Goal: Find specific page/section: Find specific page/section

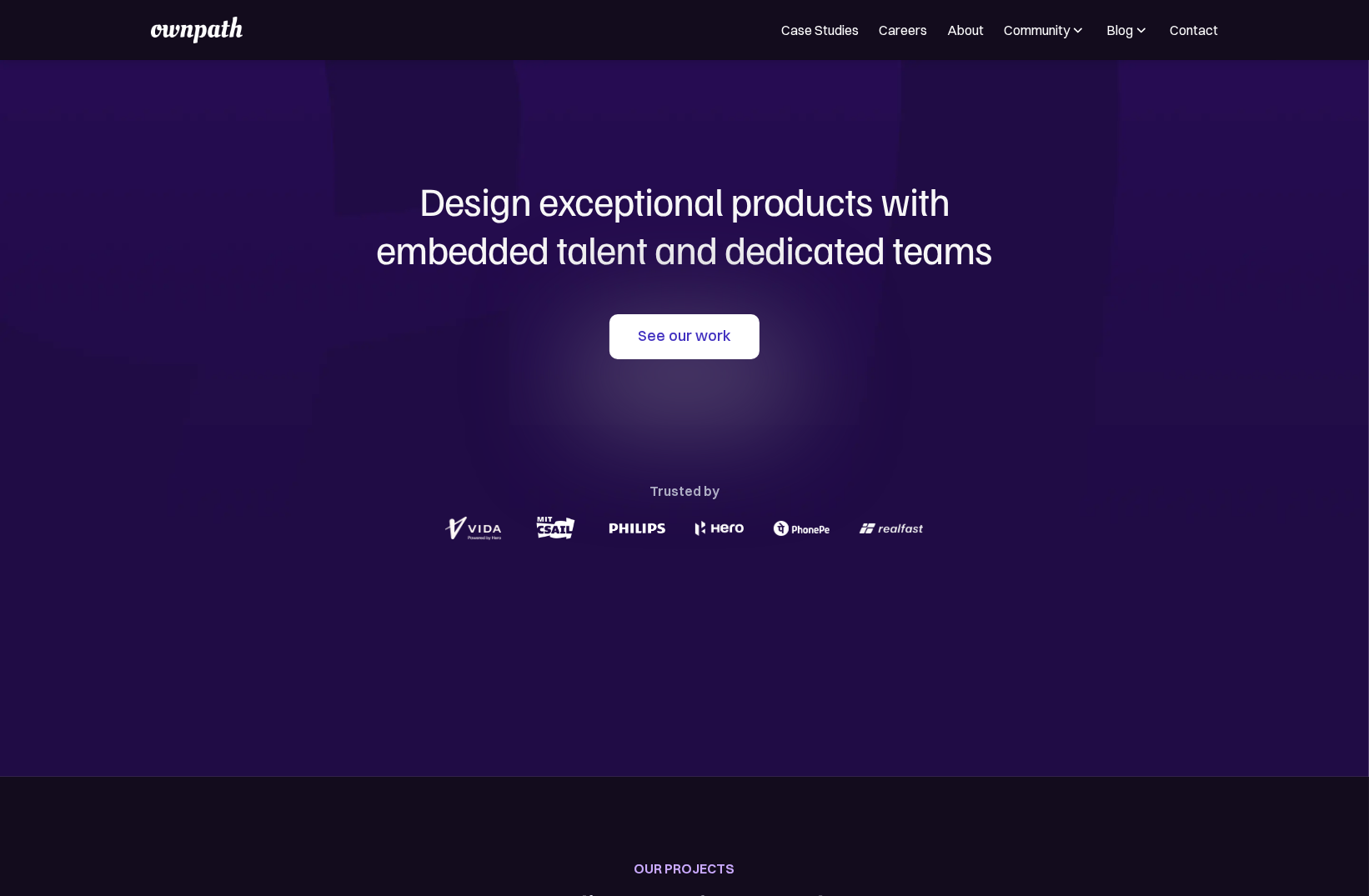
scroll to position [860, 0]
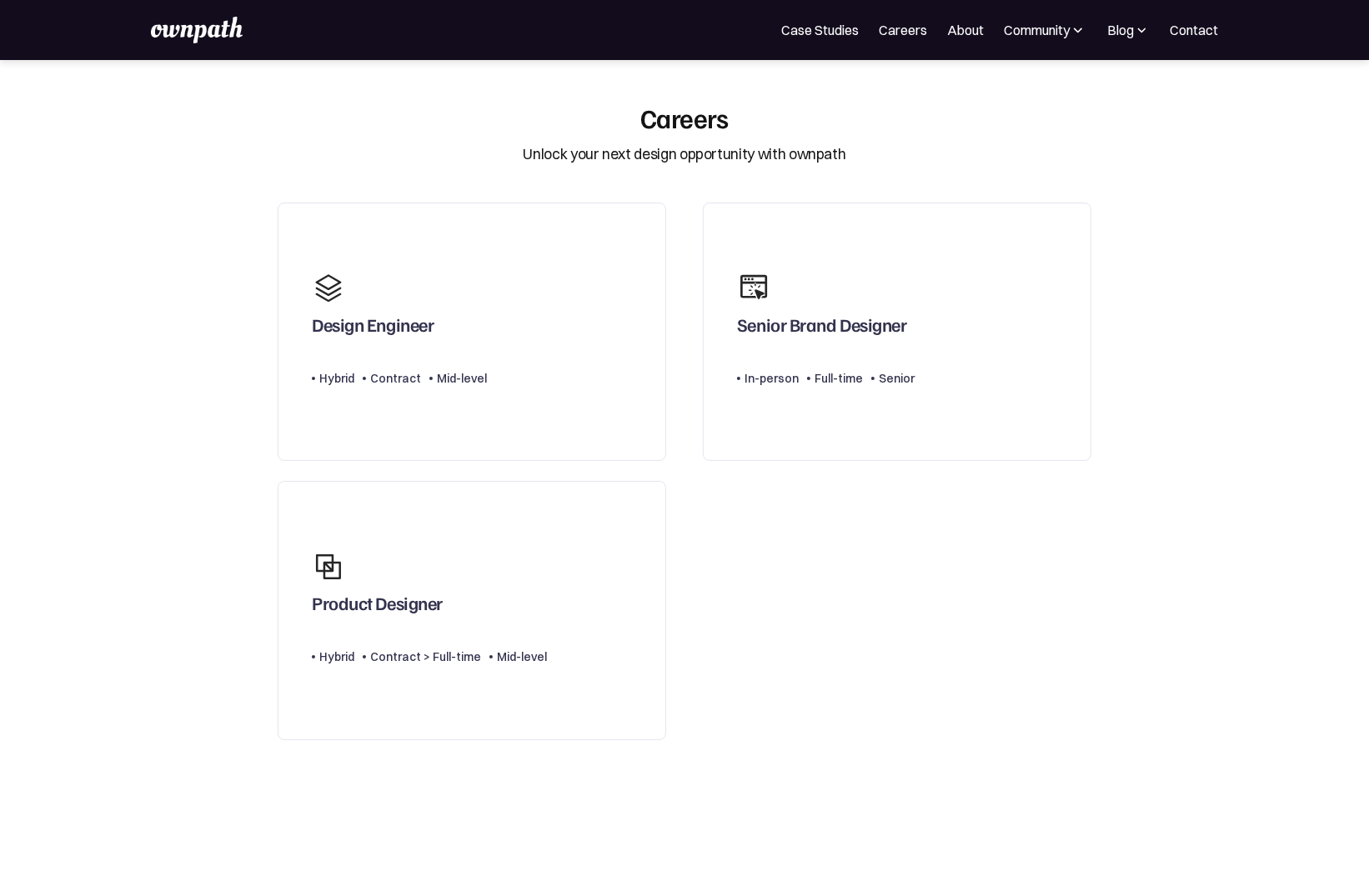
click at [1060, 16] on div "For Companies Case Studies Careers About Community Events Resources Design Resi…" at bounding box center [685, 29] width 1068 height 27
click at [1057, 22] on div "Community" at bounding box center [1037, 29] width 66 height 20
click at [1147, 206] on section "Careers Unlock your next design opportunity with ownpath Design Engineer Type L…" at bounding box center [684, 526] width 1369 height 848
click at [1209, 31] on link "Contact" at bounding box center [1194, 29] width 48 height 20
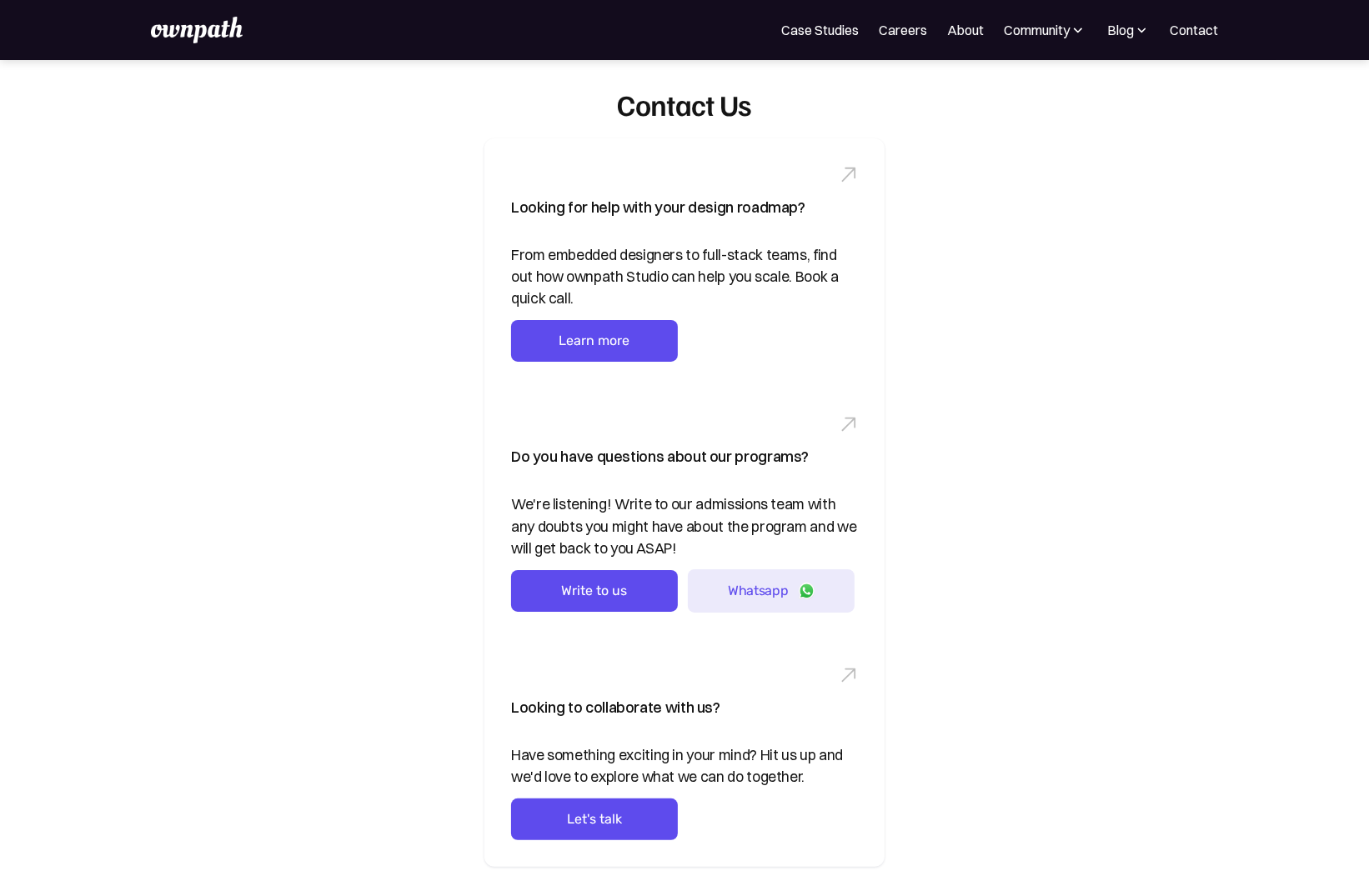
click at [208, 23] on img at bounding box center [197, 29] width 92 height 27
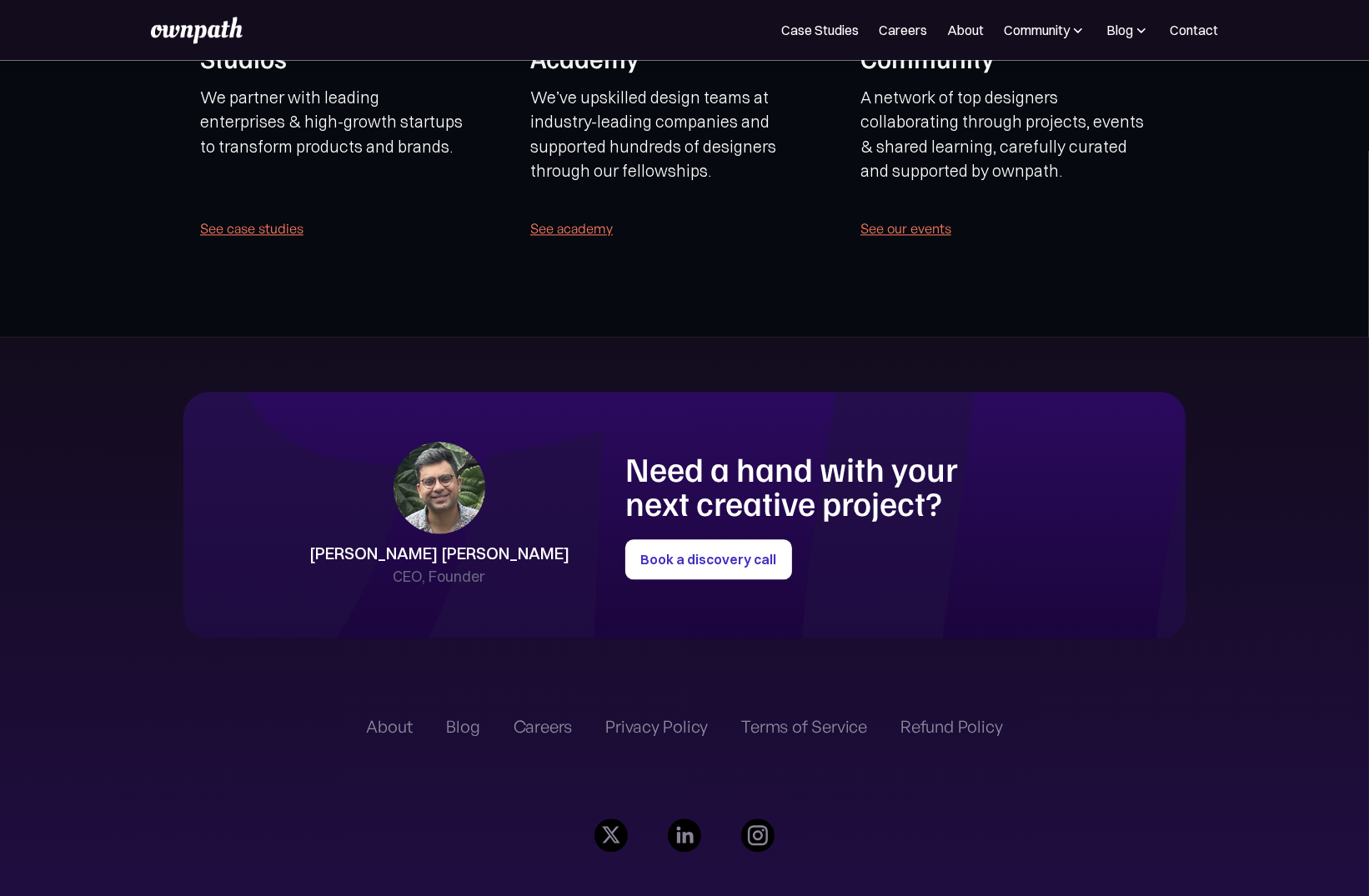
scroll to position [3830, 0]
